Goal: Task Accomplishment & Management: Complete application form

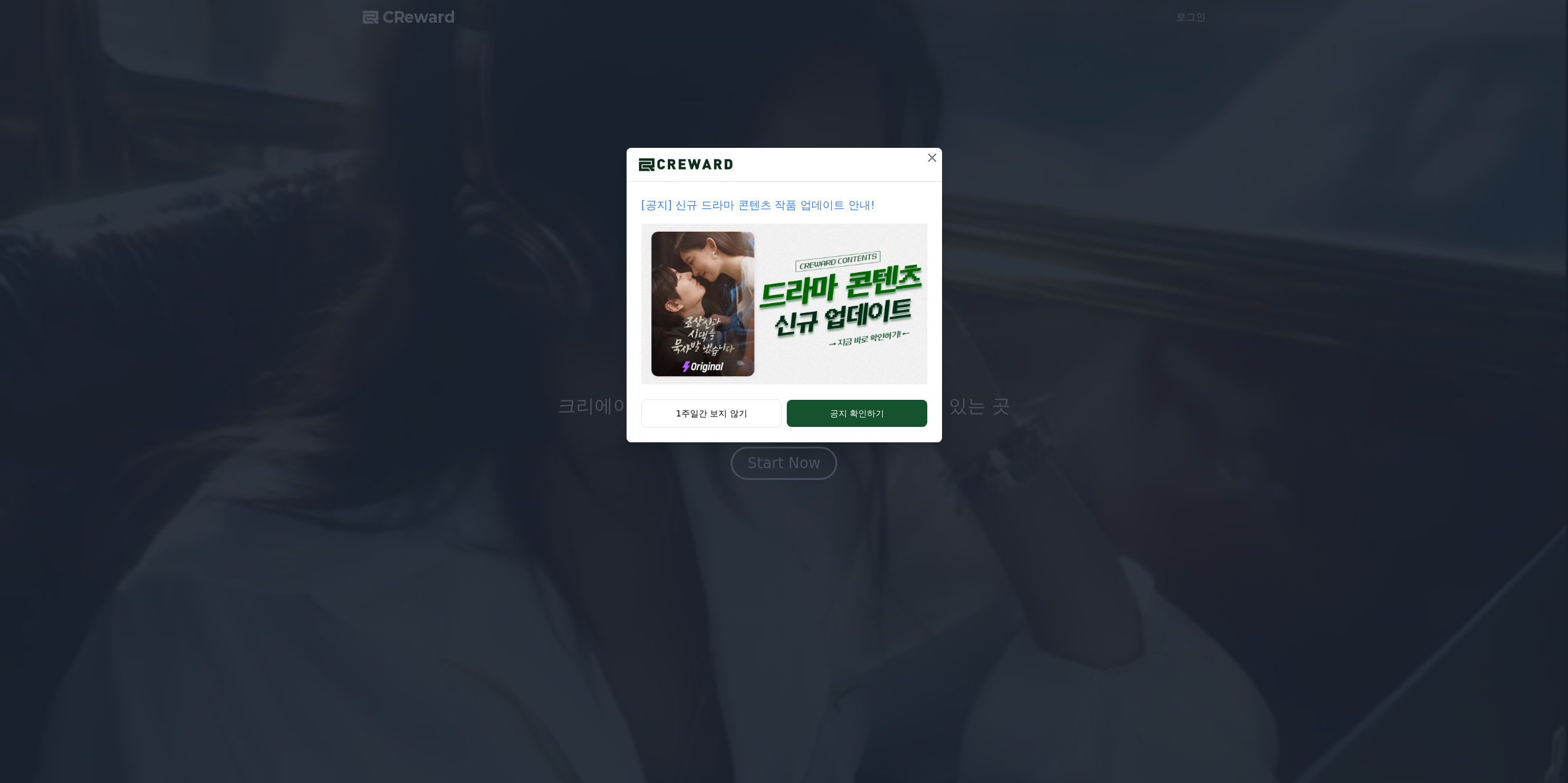
click at [939, 158] on button at bounding box center [931, 157] width 19 height 19
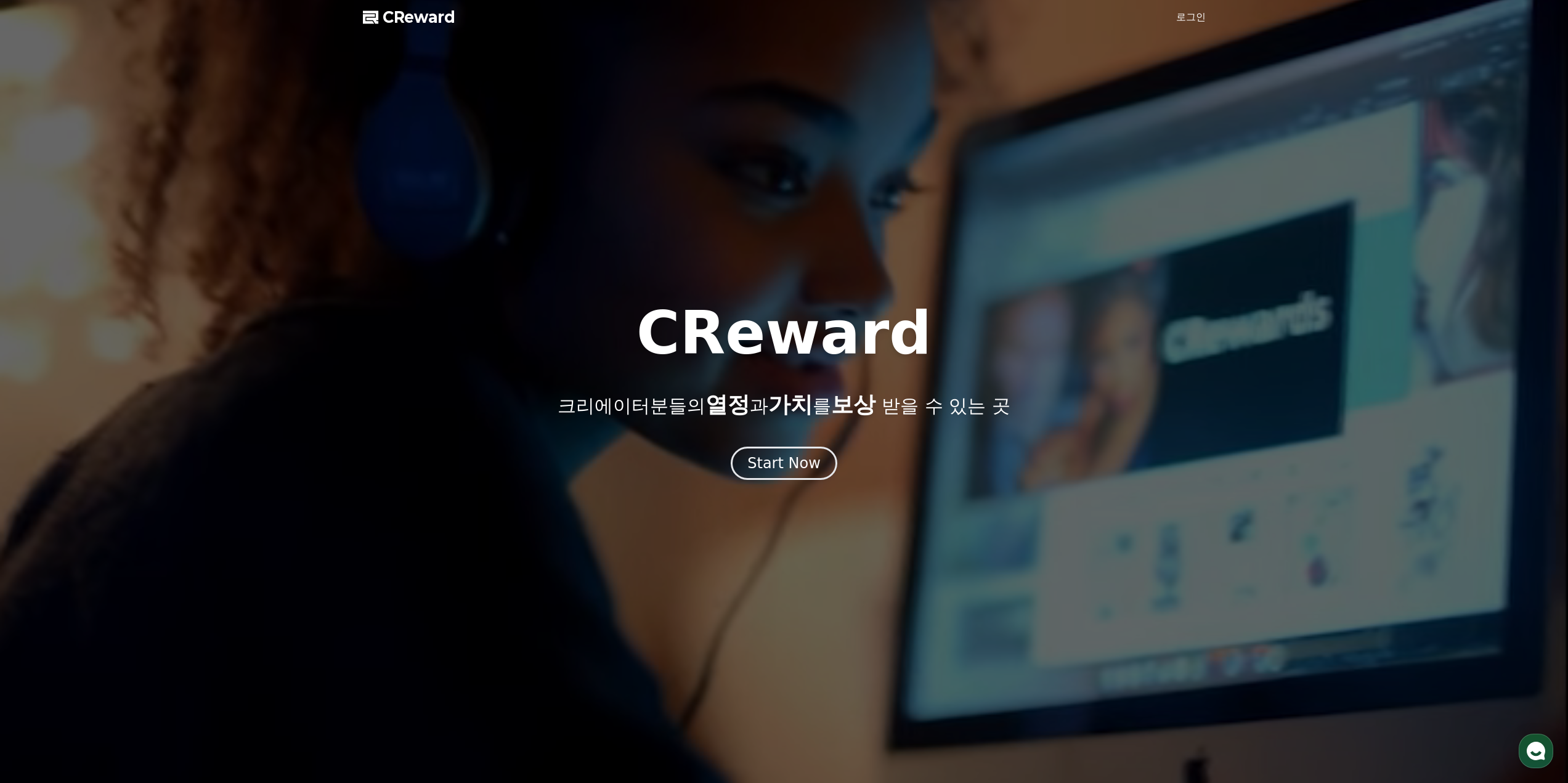
click at [1189, 19] on link "로그인" at bounding box center [1191, 17] width 29 height 15
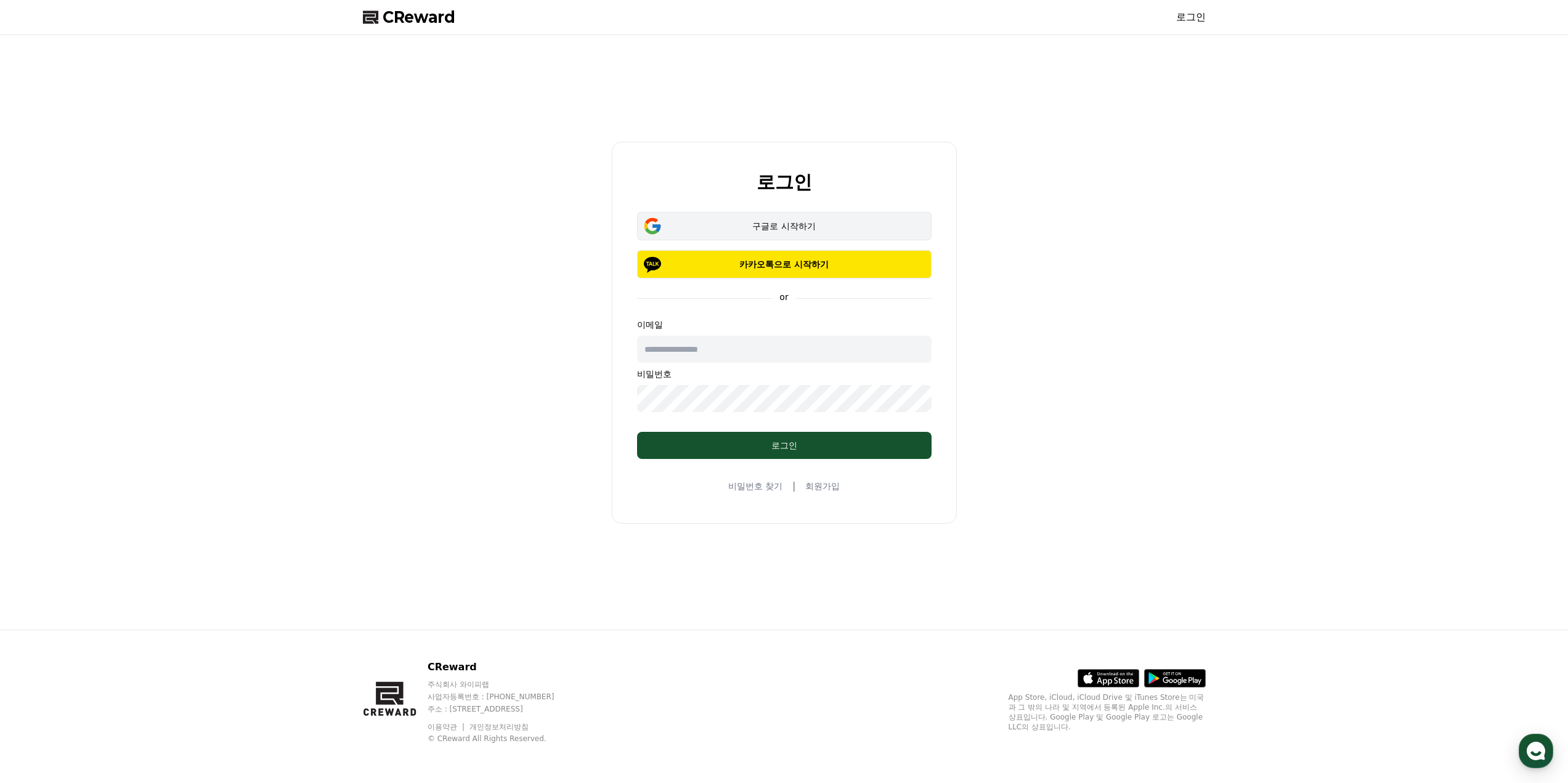
click at [800, 234] on button "구글로 시작하기" at bounding box center [784, 225] width 294 height 28
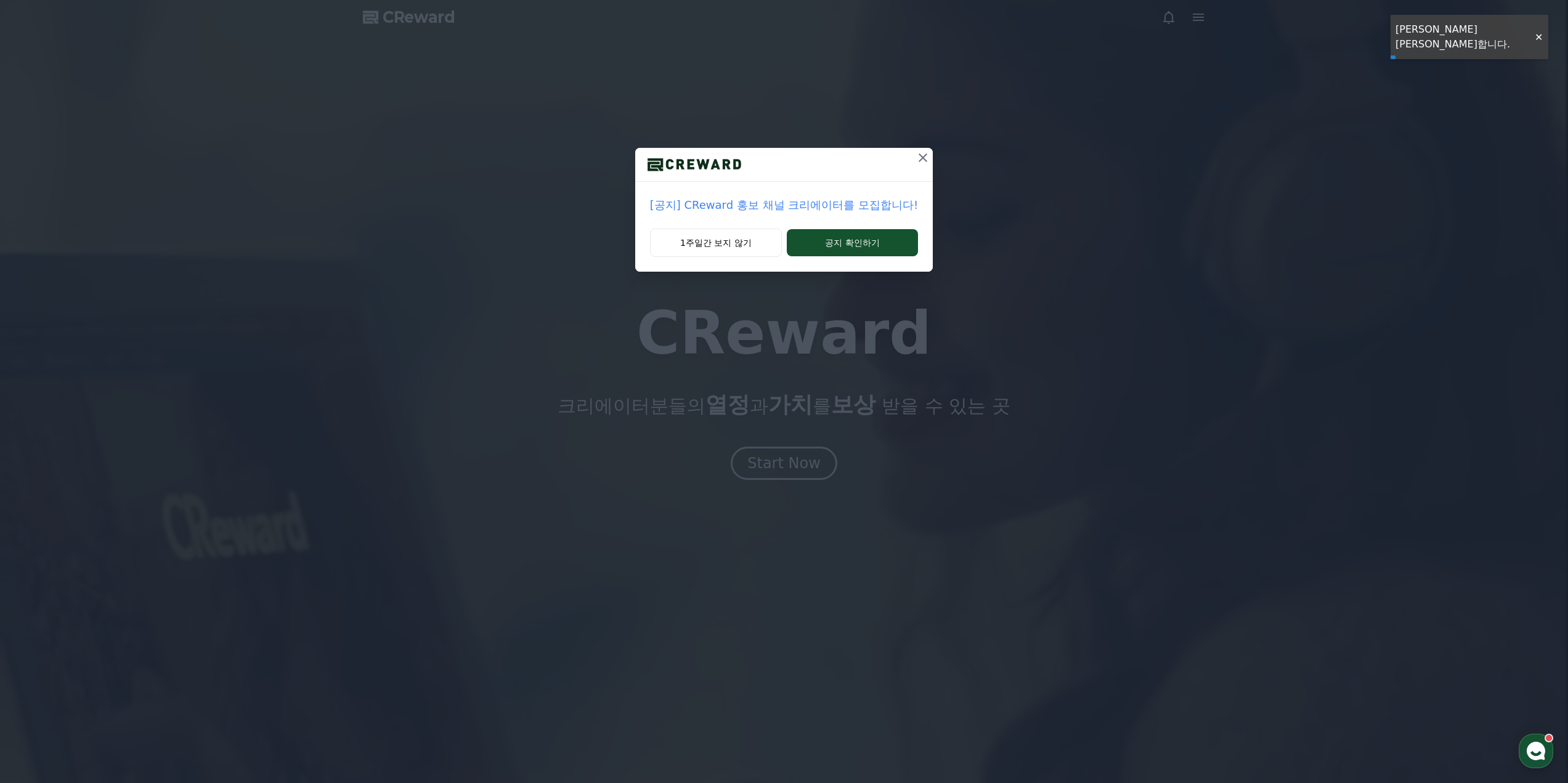
click at [926, 157] on icon at bounding box center [923, 158] width 15 height 15
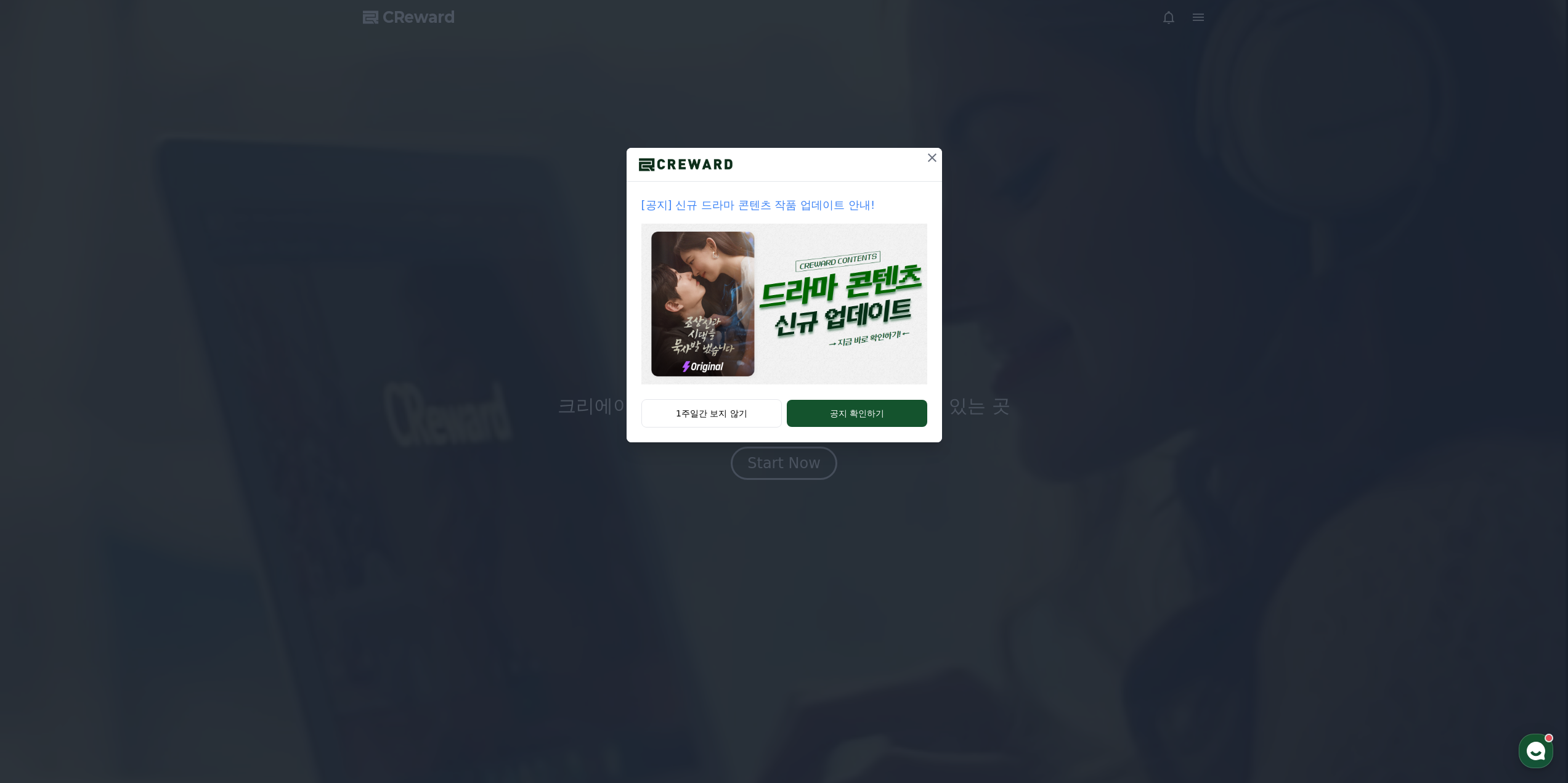
click at [931, 161] on icon at bounding box center [932, 158] width 15 height 15
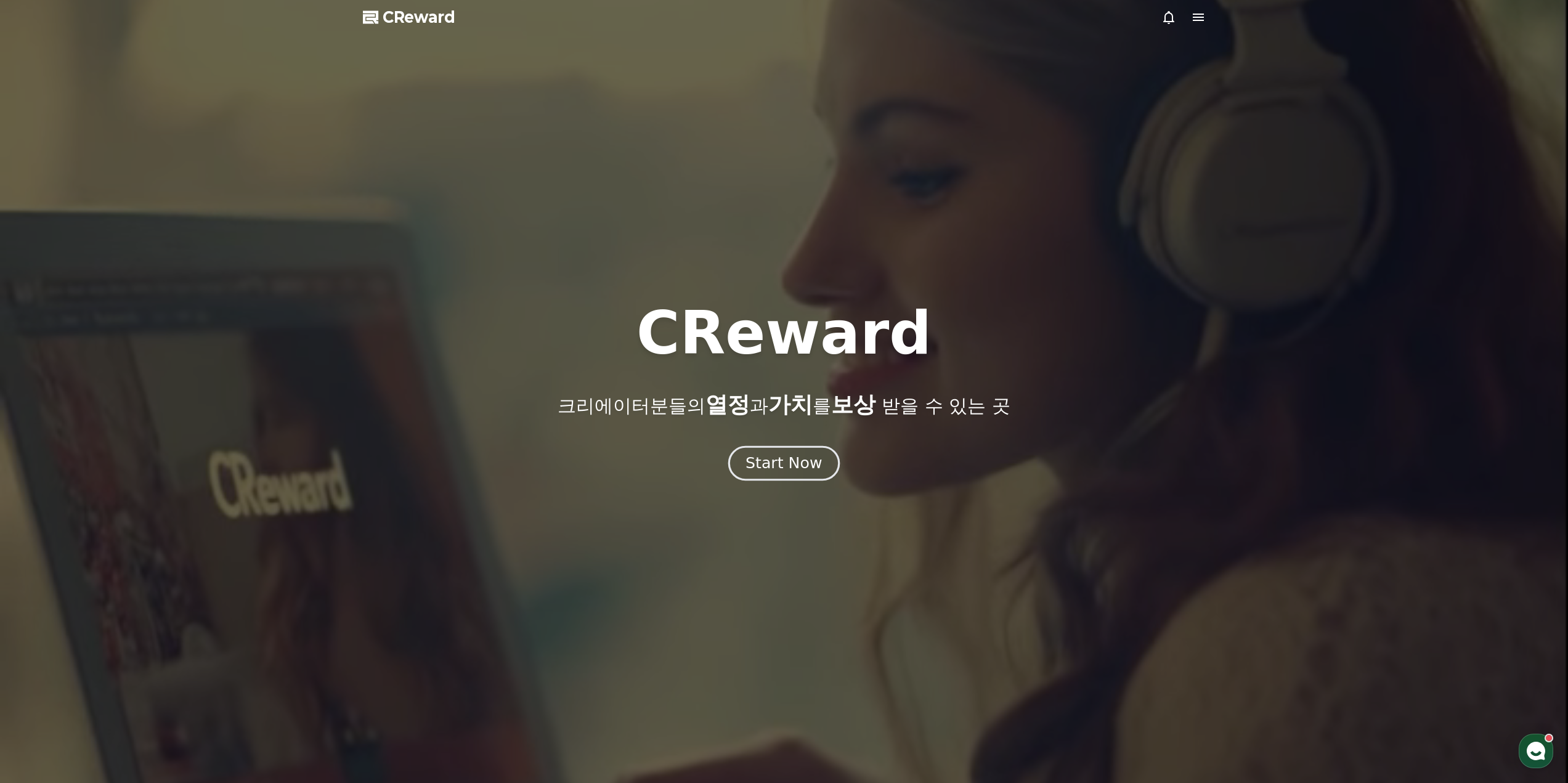
click at [813, 460] on div "Start Now" at bounding box center [784, 463] width 76 height 21
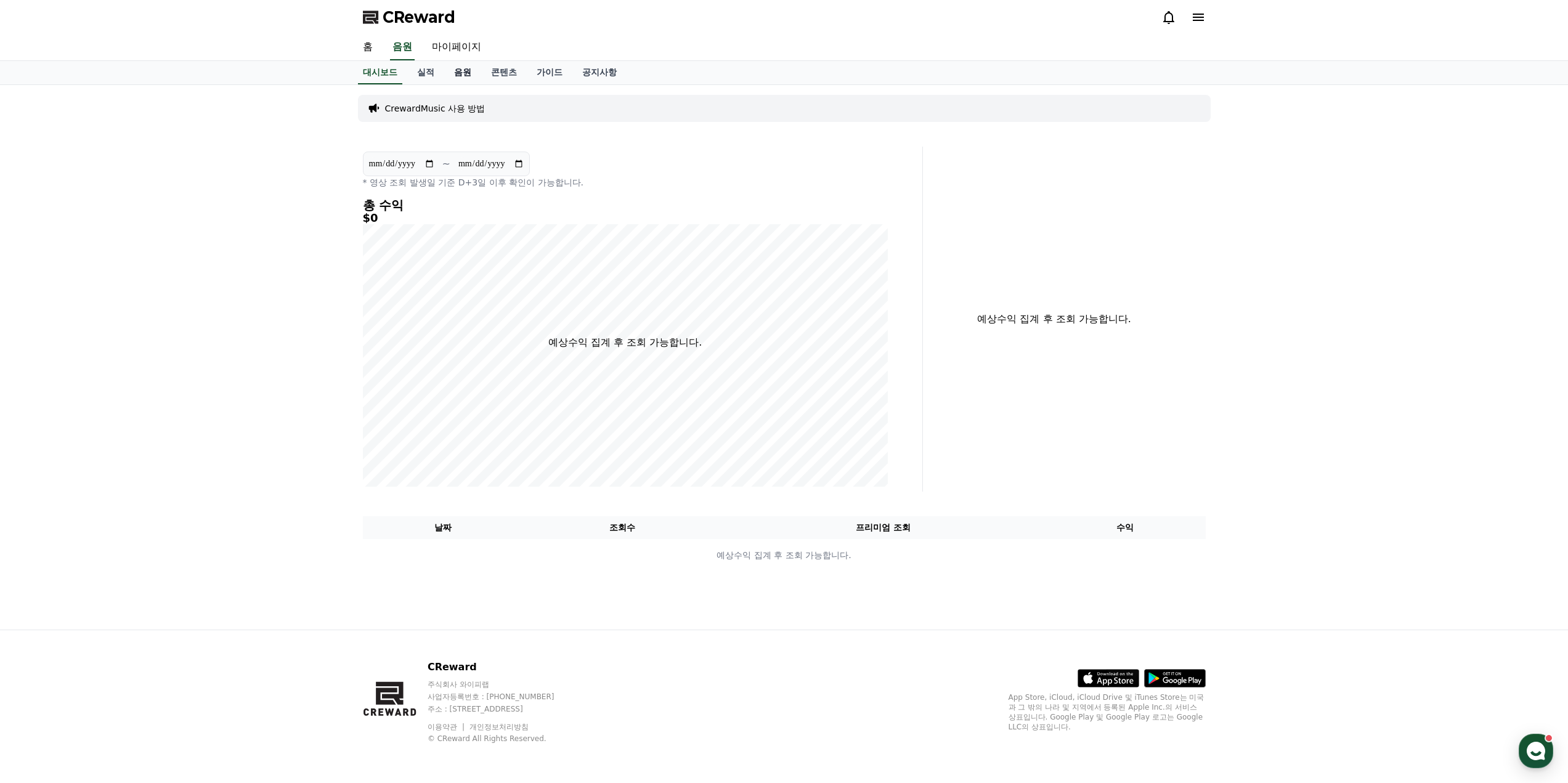
click at [463, 72] on link "음원" at bounding box center [463, 72] width 37 height 24
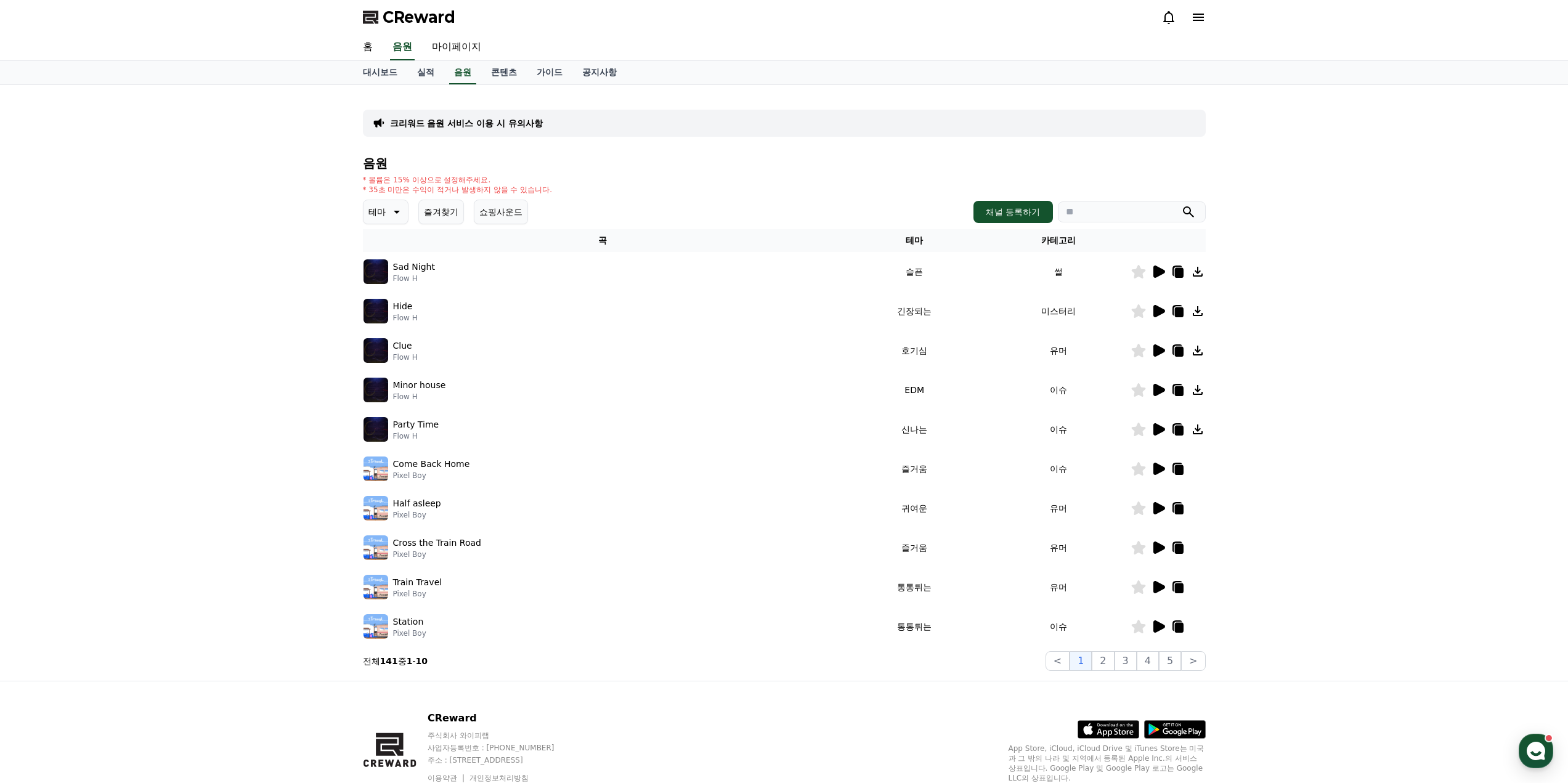
click at [1084, 215] on input "search" at bounding box center [1132, 212] width 148 height 21
type input "*"
type input "********"
click at [1181, 205] on button "submit" at bounding box center [1188, 212] width 15 height 15
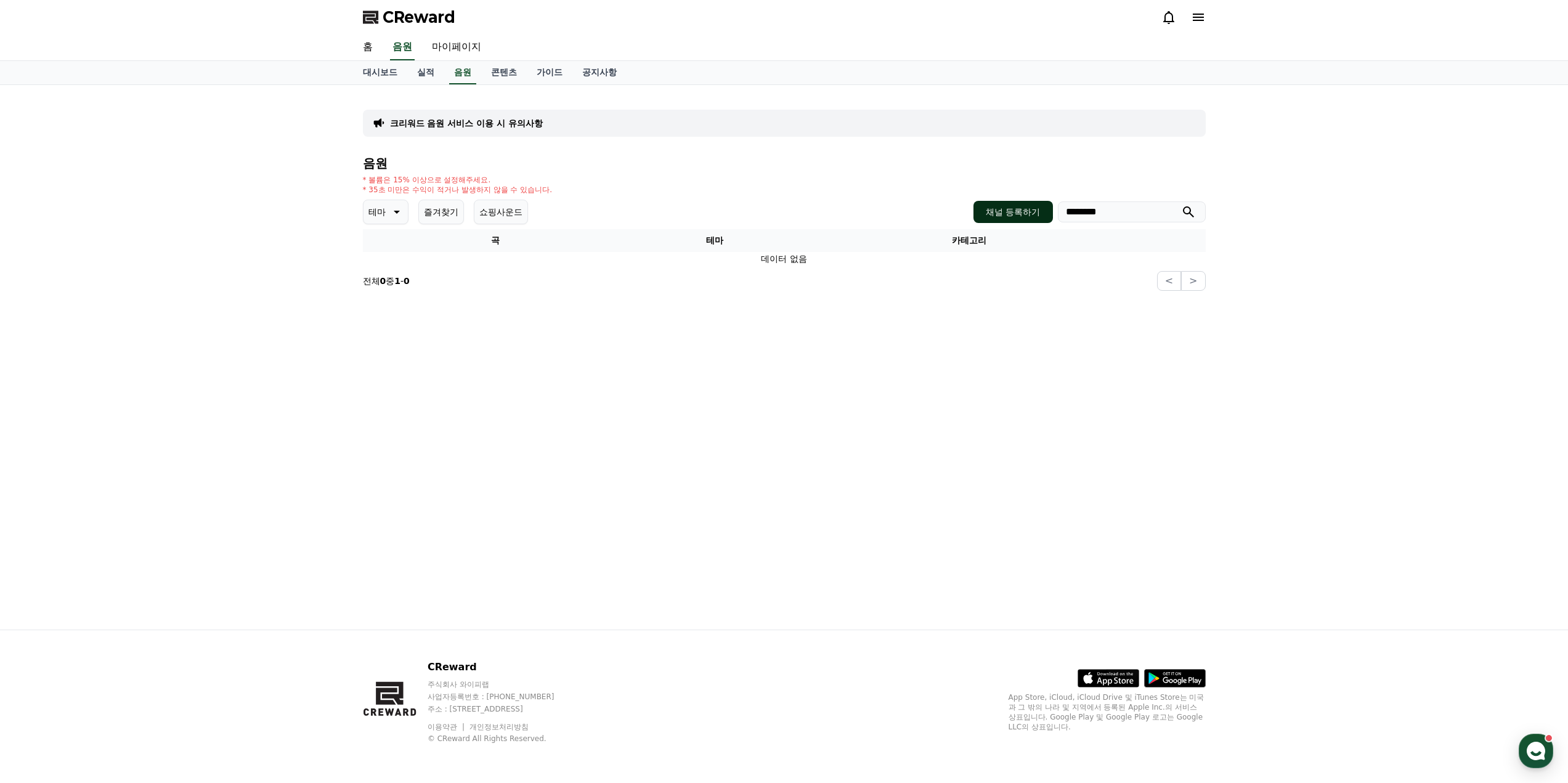
drag, startPoint x: 1118, startPoint y: 213, endPoint x: 1033, endPoint y: 207, distance: 85.2
click at [1033, 207] on div "채널 등록하기 ********" at bounding box center [1089, 212] width 232 height 22
click at [710, 183] on div "* 볼륨은 15% 이상으로 설정해주세요. * 35초 미만은 수익이 적거나 발생하지 않을 수 있습니다." at bounding box center [784, 184] width 843 height 19
click at [1025, 204] on button "채널 등록하기" at bounding box center [1013, 212] width 79 height 22
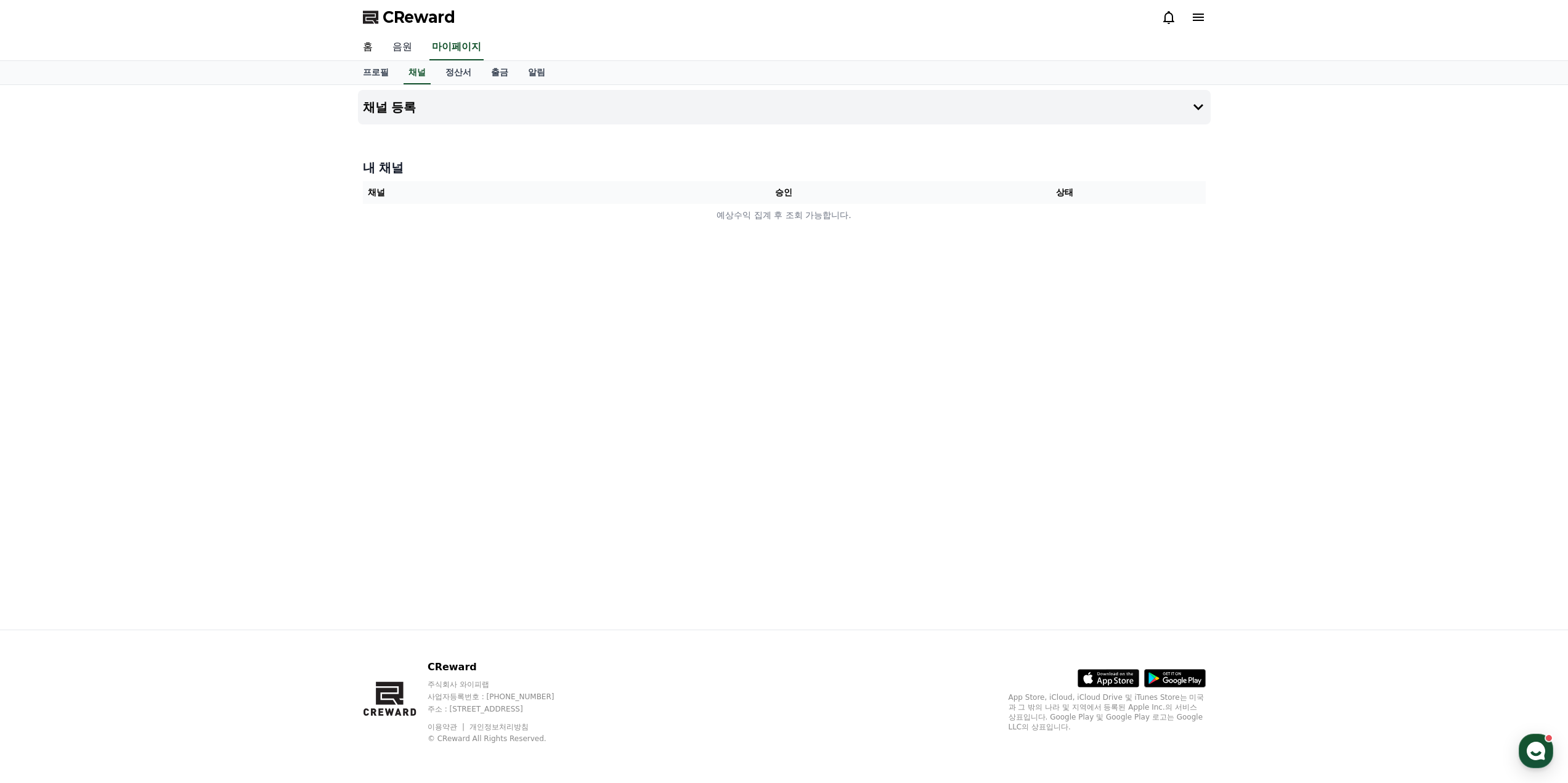
click at [412, 48] on link "음원" at bounding box center [402, 47] width 39 height 26
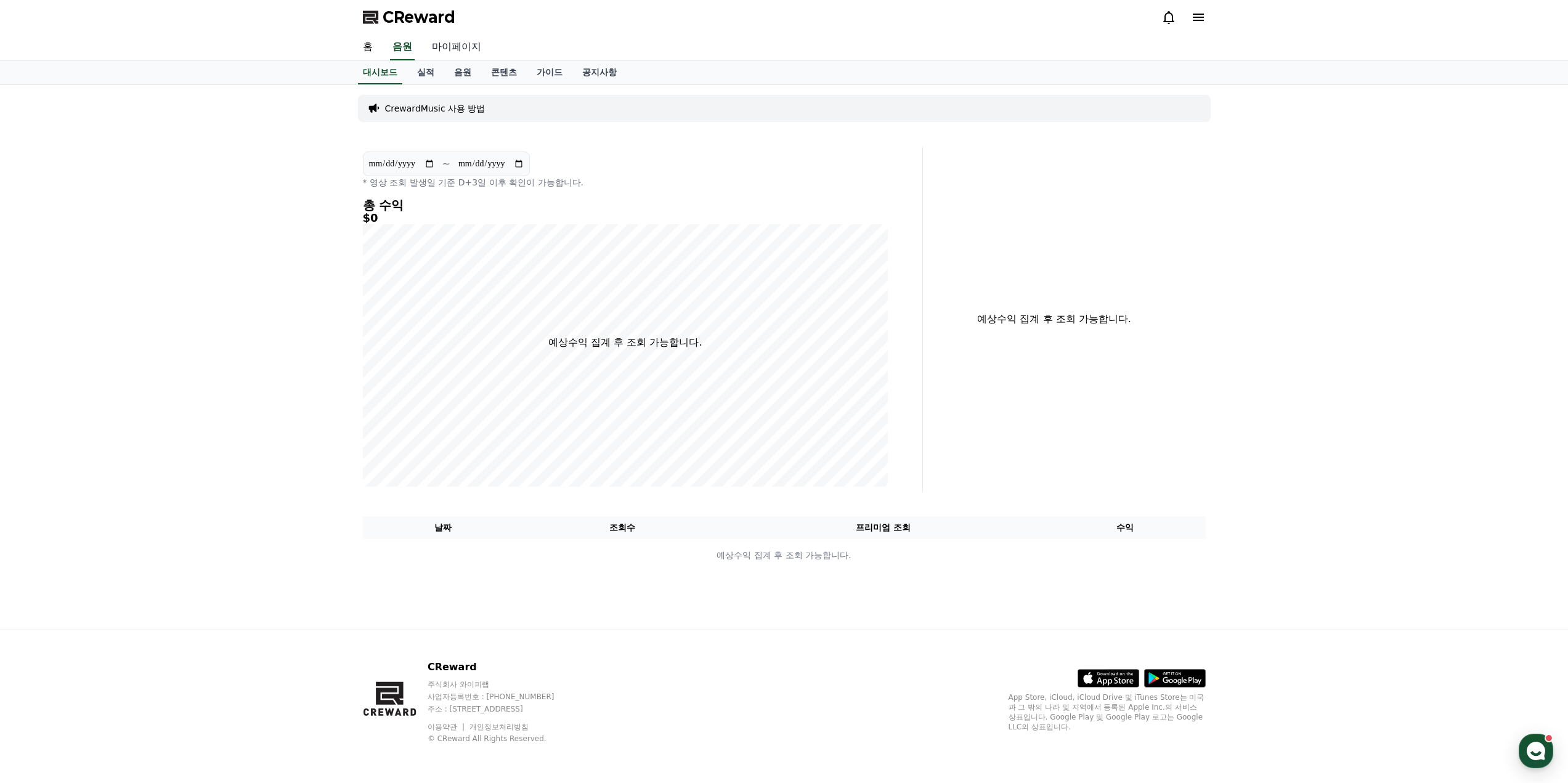
click at [455, 47] on link "마이페이지" at bounding box center [456, 47] width 69 height 26
select select "**********"
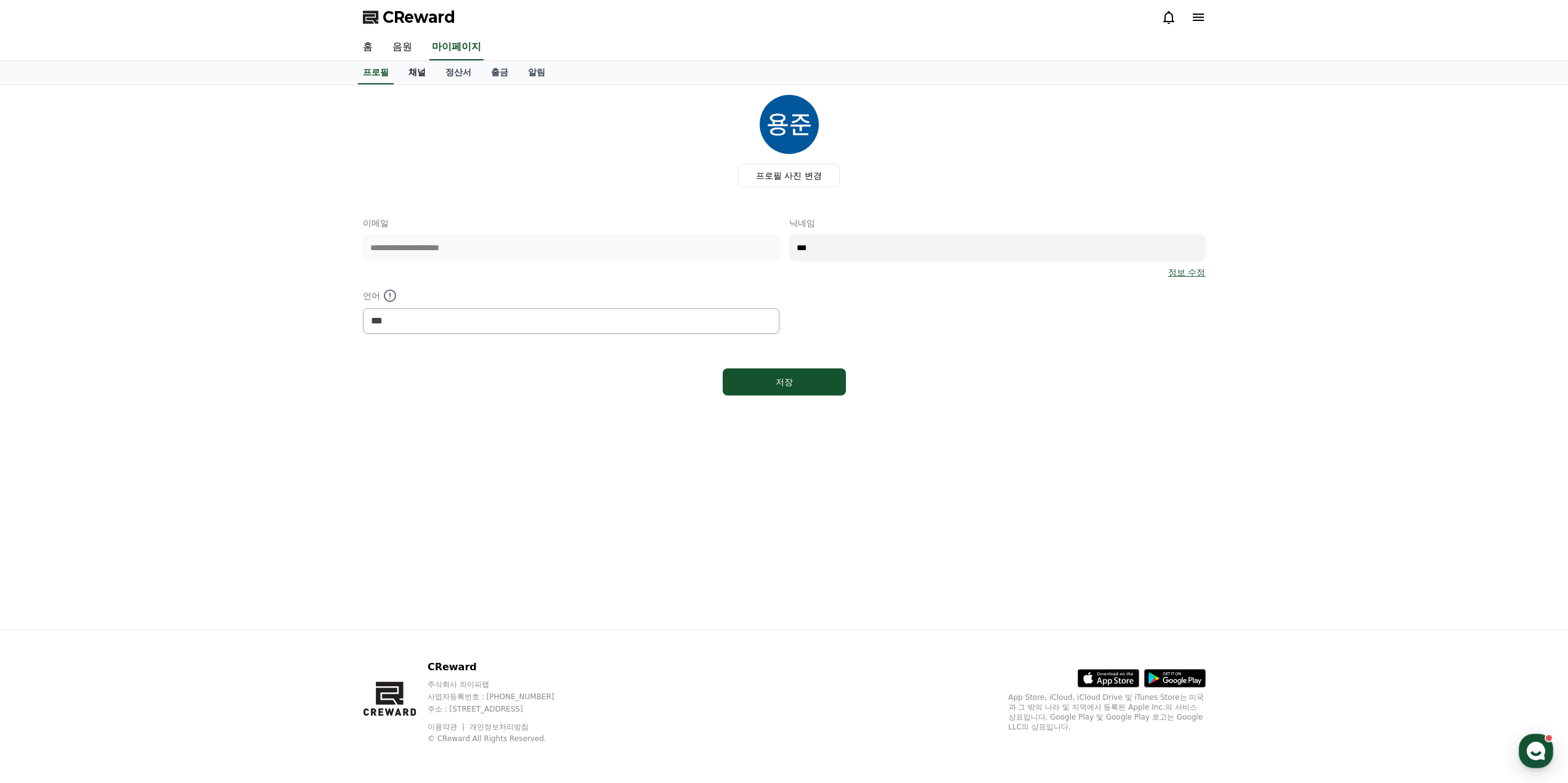
click at [416, 72] on link "채널" at bounding box center [418, 72] width 37 height 24
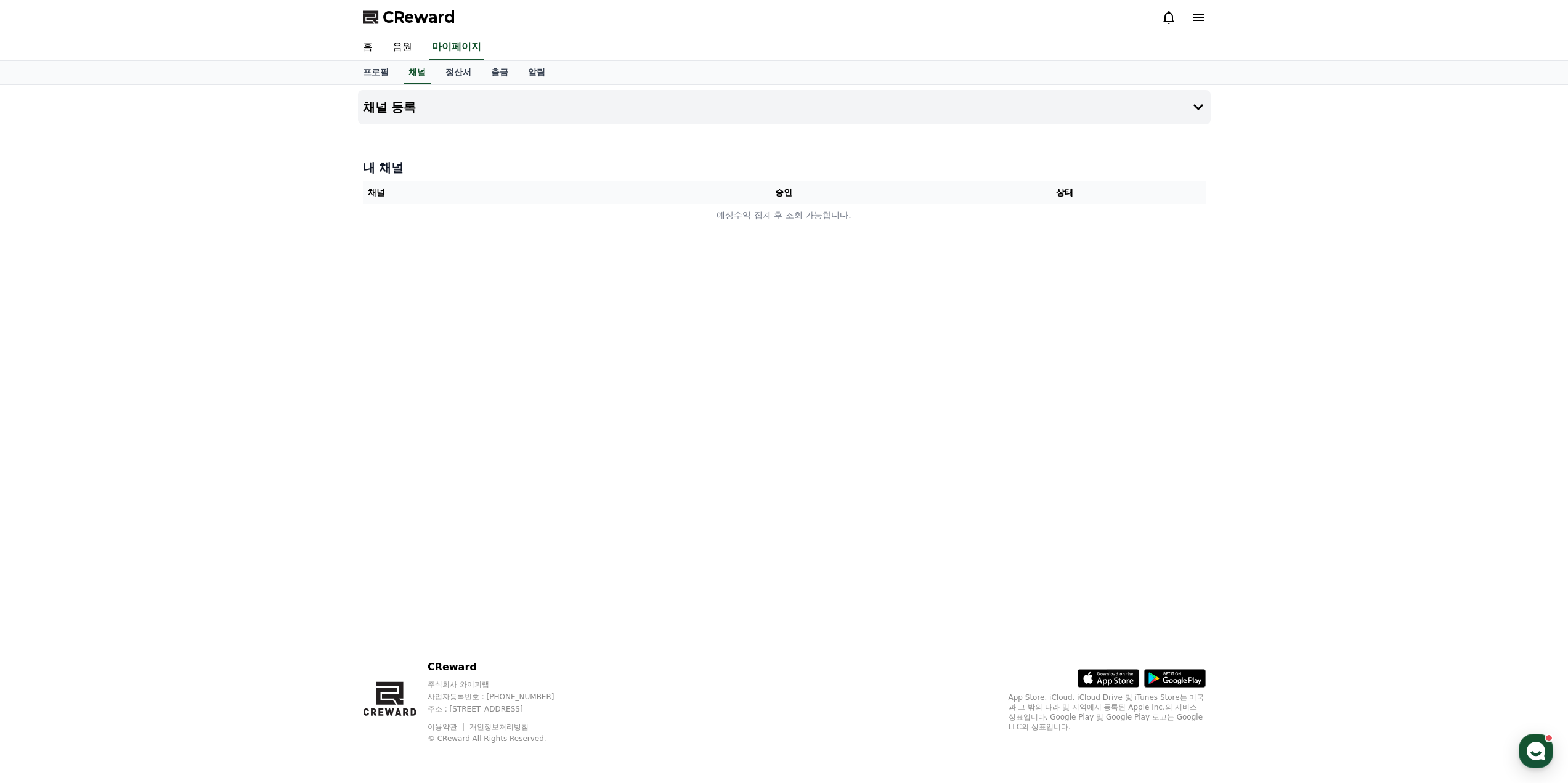
drag, startPoint x: 422, startPoint y: 115, endPoint x: 432, endPoint y: 149, distance: 35.4
click at [432, 149] on div "채널 등록 내 채널 채널 승인 상태 예상수익 집계 후 조회 가능합니다." at bounding box center [784, 357] width 863 height 545
click at [421, 109] on button "채널 등록" at bounding box center [784, 107] width 853 height 34
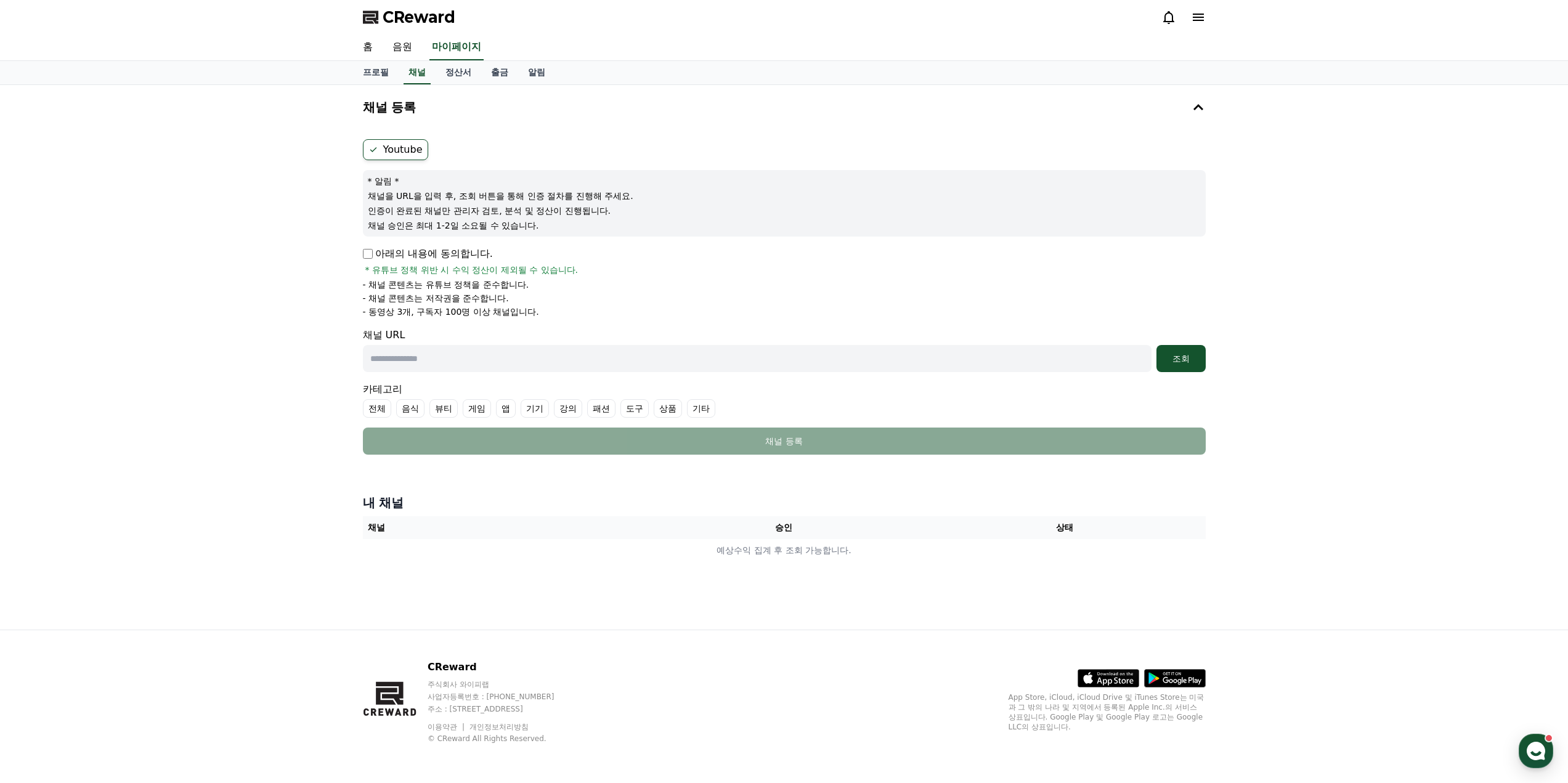
click at [627, 357] on input "text" at bounding box center [757, 359] width 789 height 27
paste input "**********"
type input "**********"
click at [710, 313] on li "- 동영상 3개, 구독자 100명 이상 채널입니다." at bounding box center [784, 311] width 843 height 12
click at [1168, 363] on div "조회" at bounding box center [1181, 358] width 39 height 12
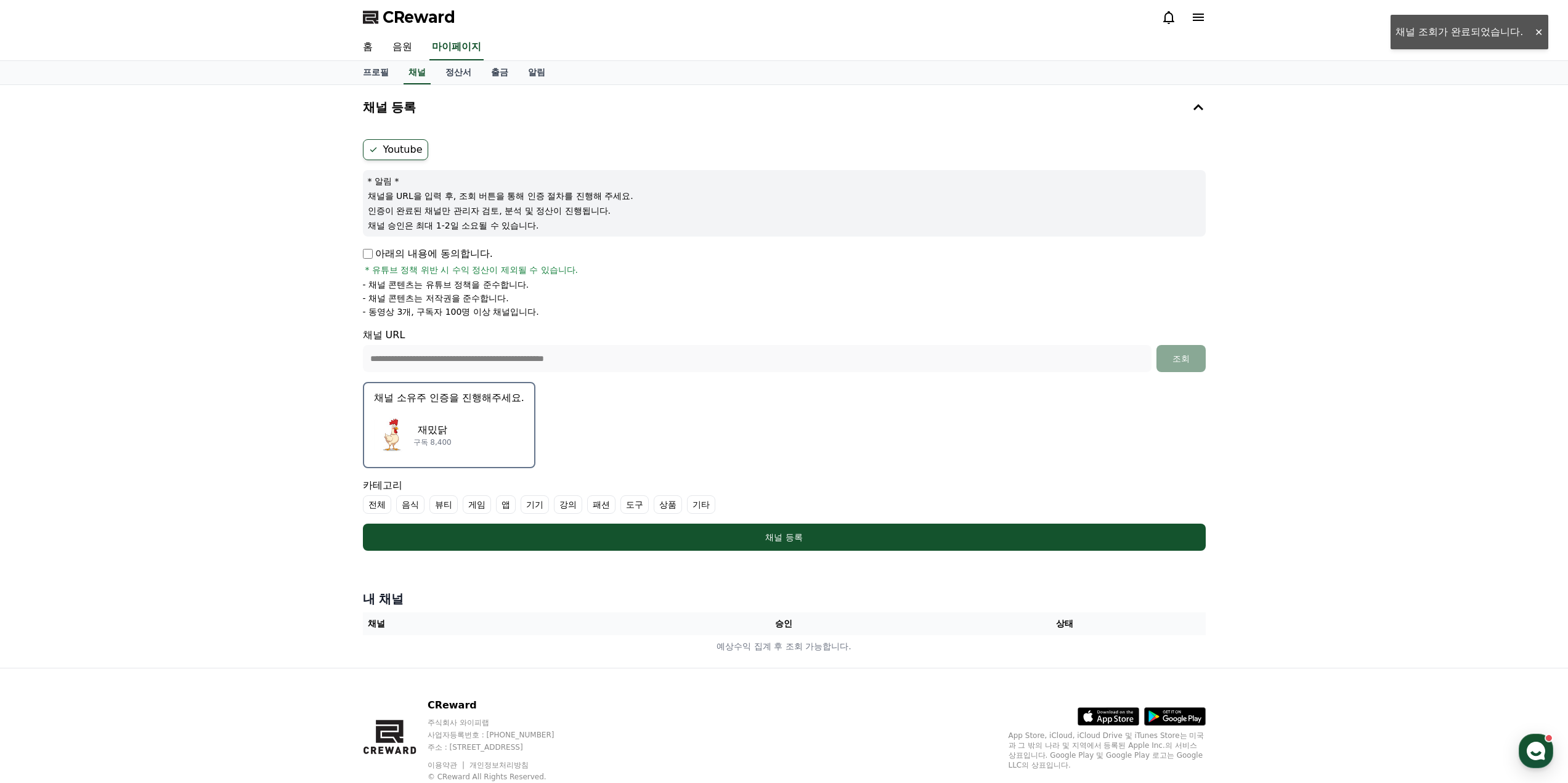
click at [491, 422] on div "재밌닭 구독 8,400" at bounding box center [449, 435] width 151 height 50
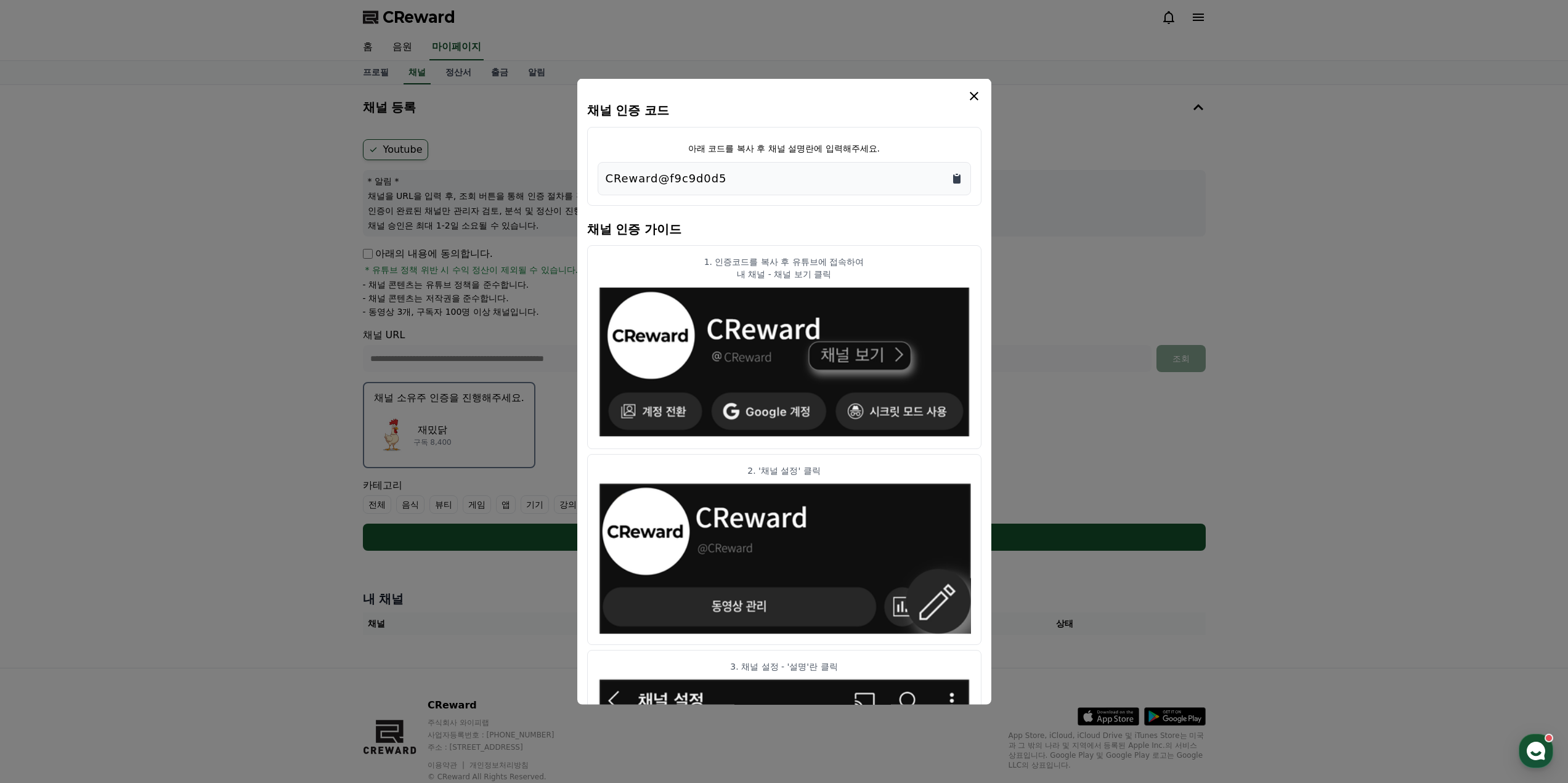
click at [954, 178] on icon "Copy to clipboard" at bounding box center [957, 178] width 7 height 9
click at [962, 106] on h4 "채널 인증 코드" at bounding box center [784, 109] width 395 height 14
click at [971, 98] on icon "modal" at bounding box center [975, 95] width 9 height 9
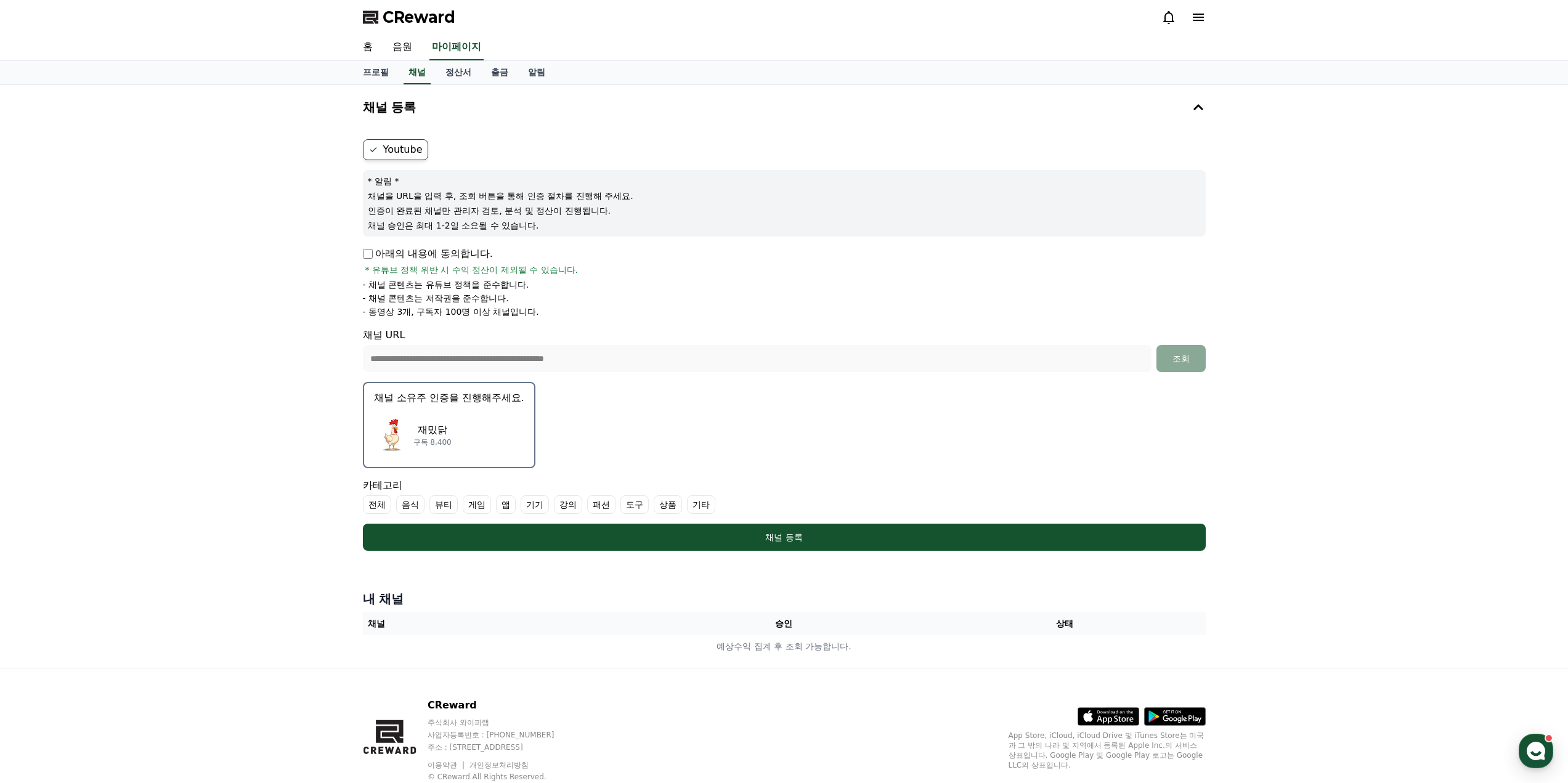
click at [701, 503] on label "기타" at bounding box center [700, 505] width 28 height 19
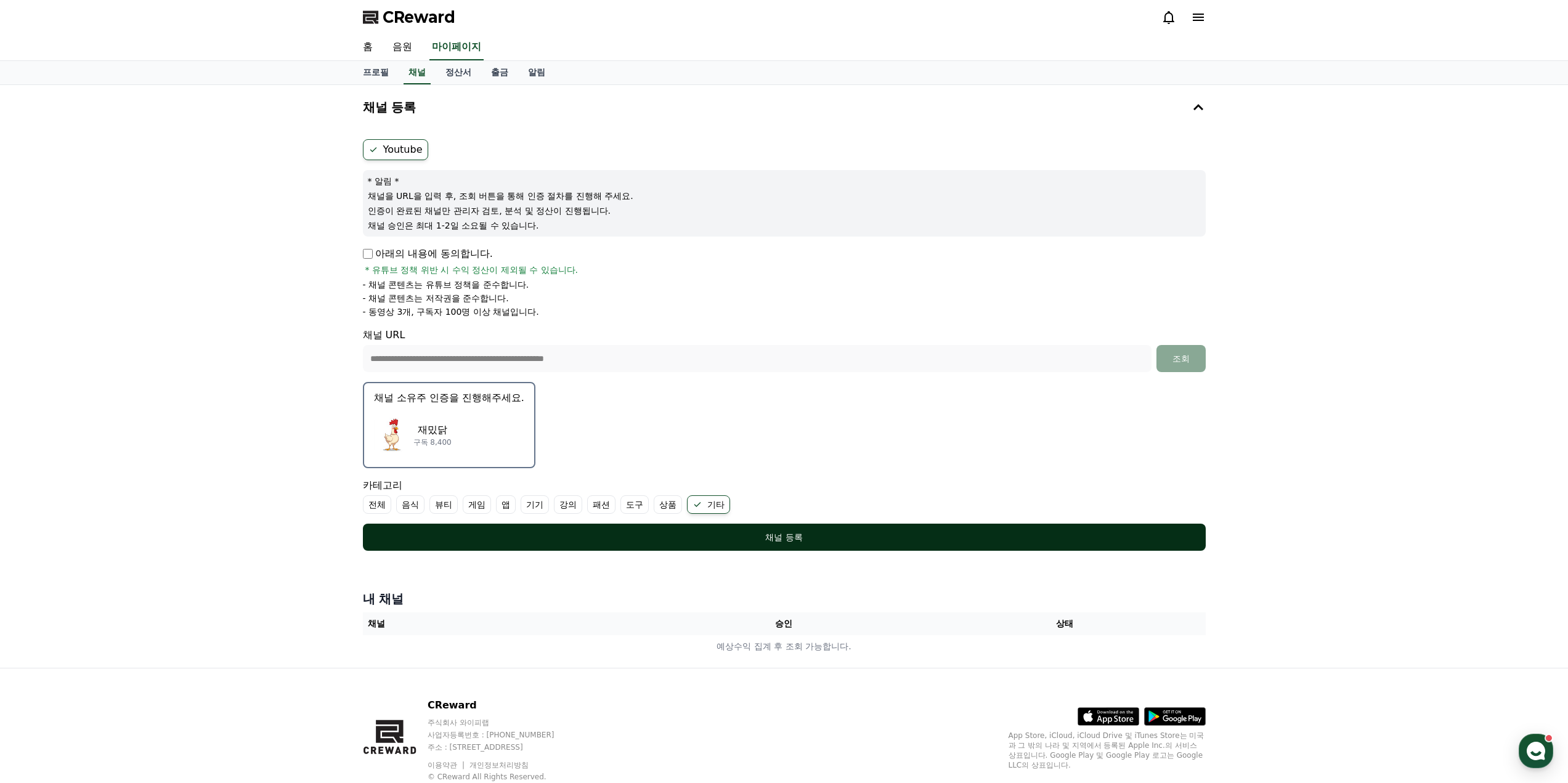
click at [765, 532] on div "채널 등록" at bounding box center [784, 537] width 794 height 12
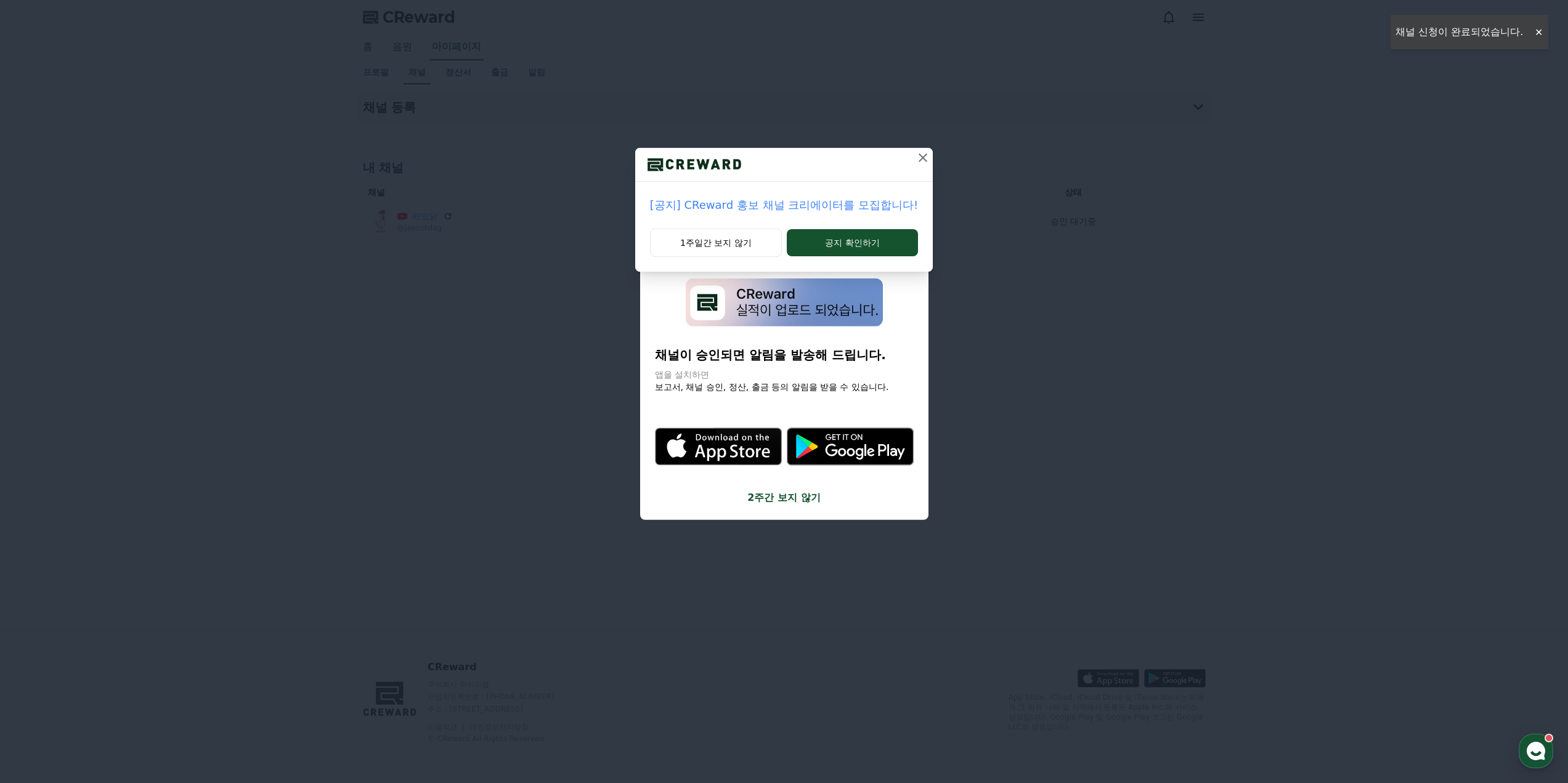
click at [924, 160] on icon at bounding box center [923, 158] width 15 height 15
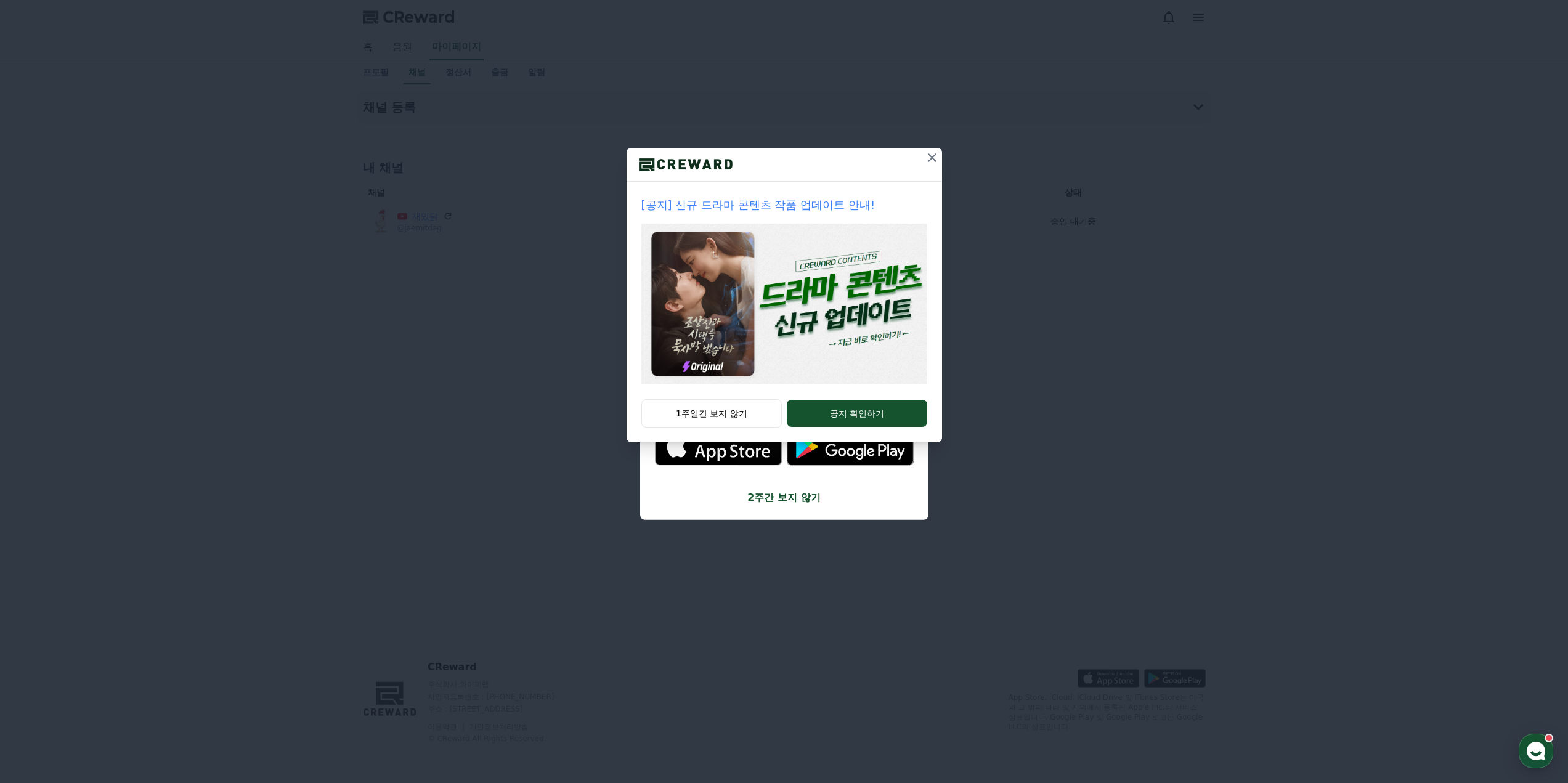
click at [933, 159] on icon at bounding box center [932, 158] width 15 height 15
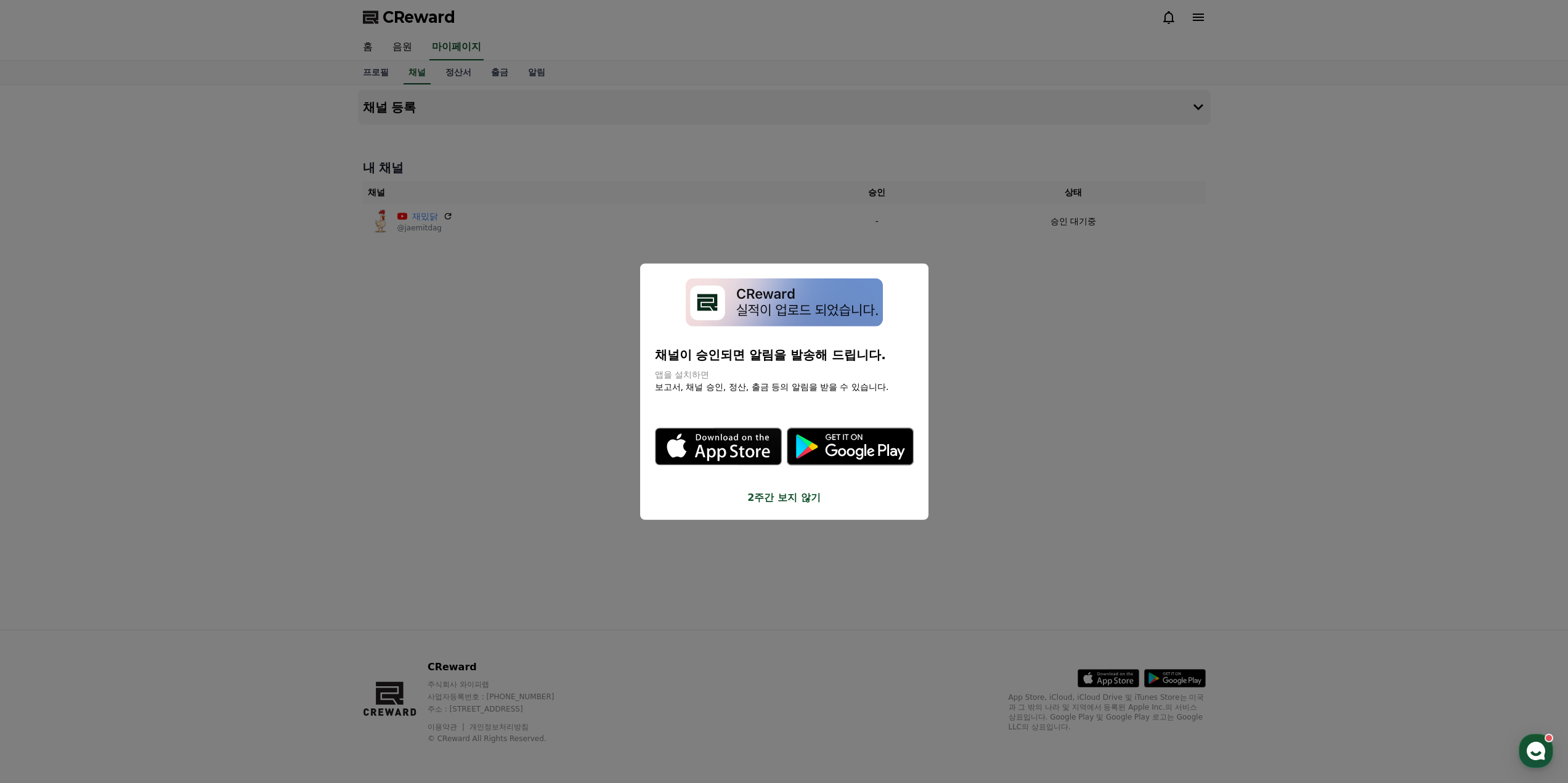
click at [790, 500] on button "2주간 보지 않기" at bounding box center [784, 497] width 259 height 15
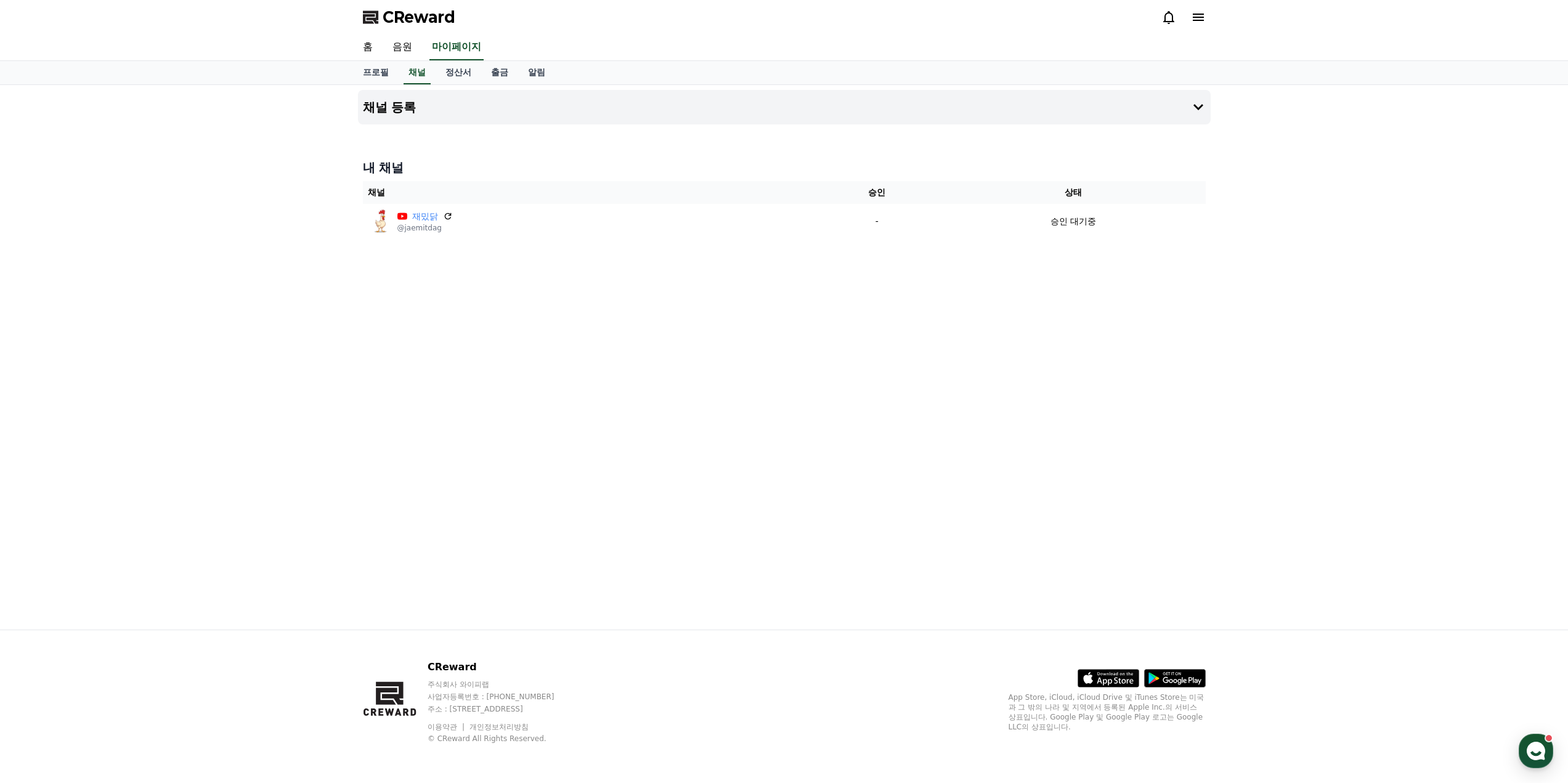
click at [396, 291] on div "채널 등록 내 채널 채널 승인 상태 재밌닭 @jaemitdag - 승인 대기중" at bounding box center [784, 357] width 863 height 545
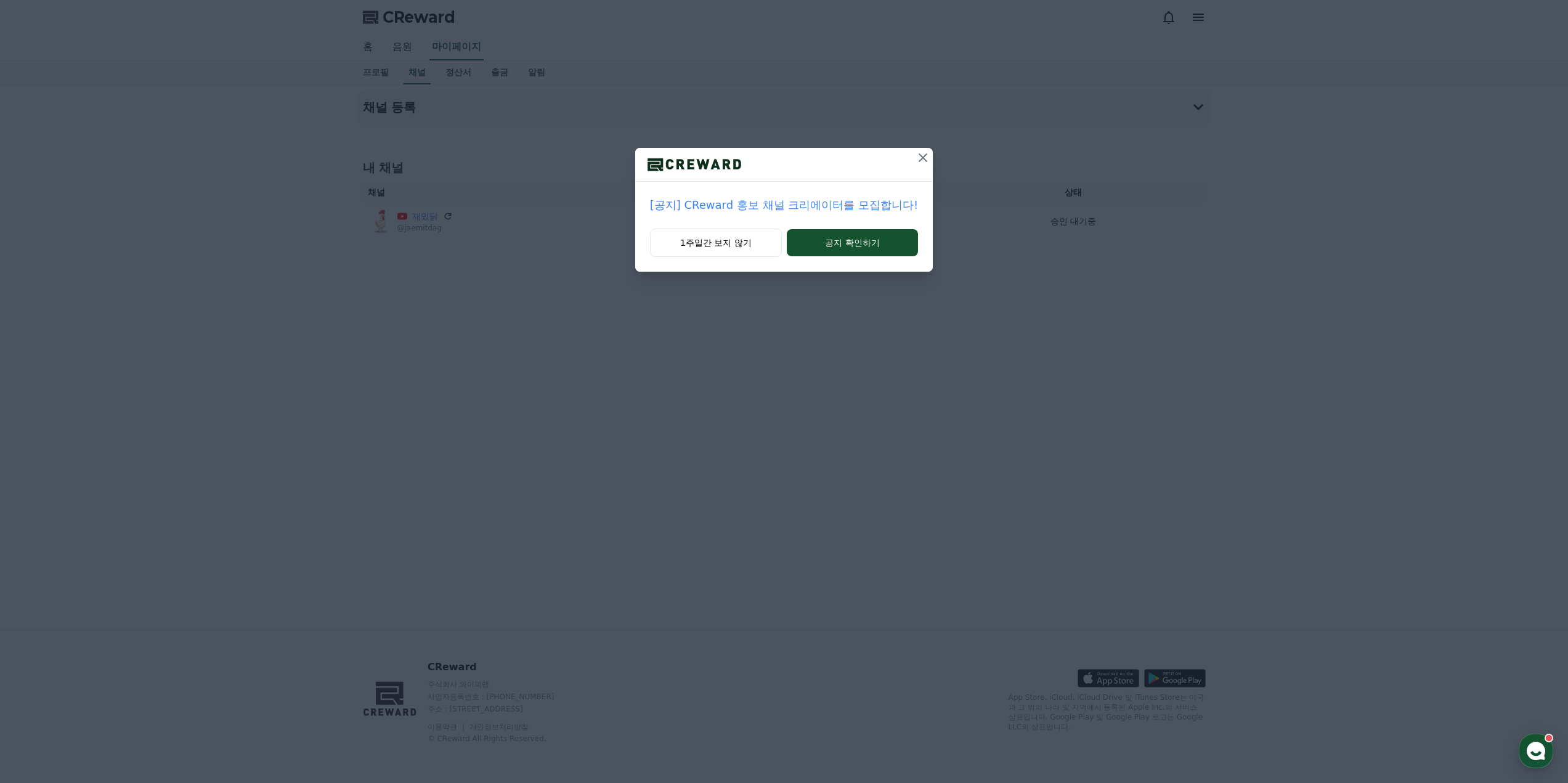
click at [924, 155] on icon at bounding box center [923, 158] width 15 height 15
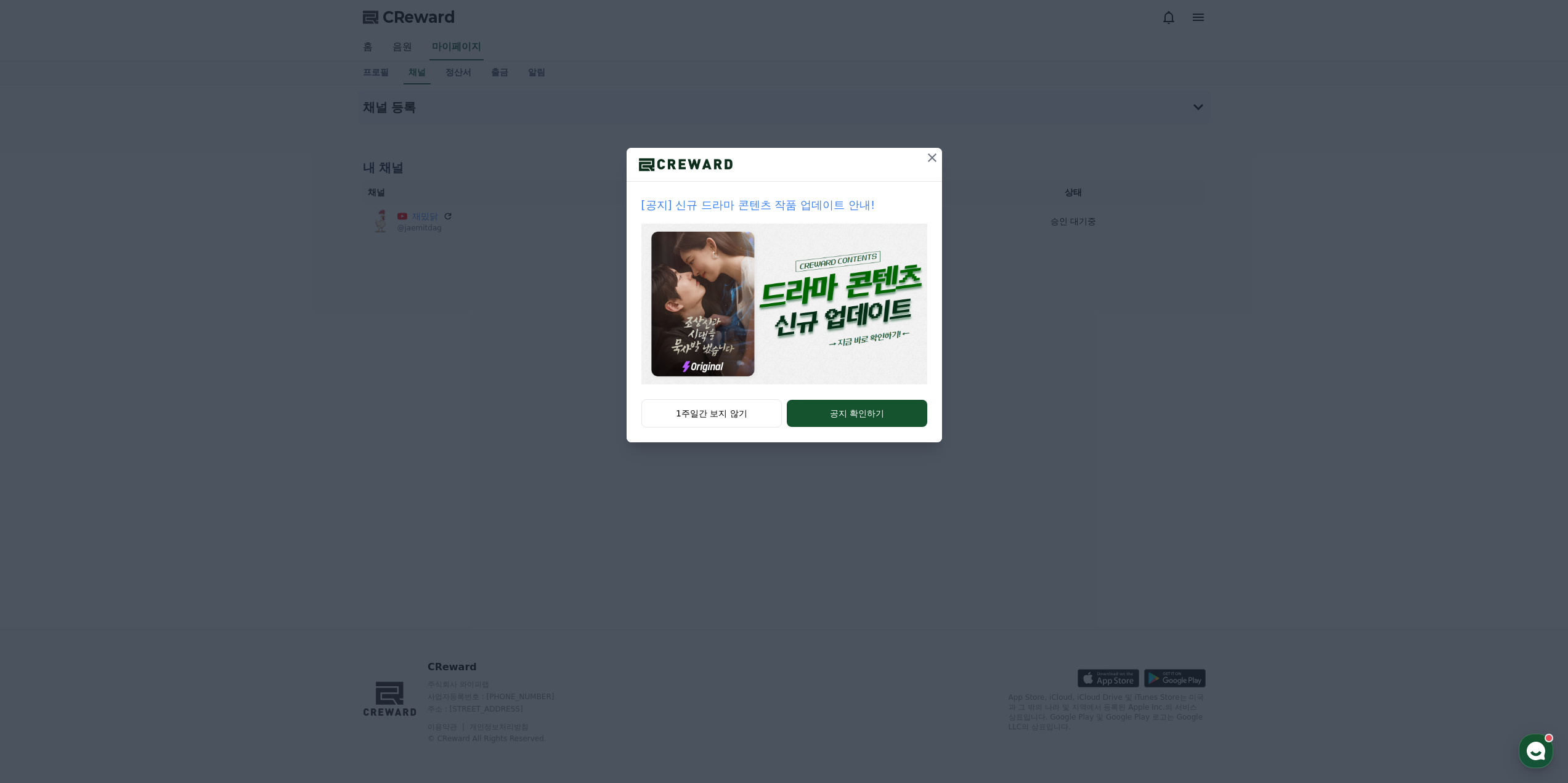
click at [928, 157] on icon at bounding box center [932, 158] width 15 height 15
